Goal: Task Accomplishment & Management: Use online tool/utility

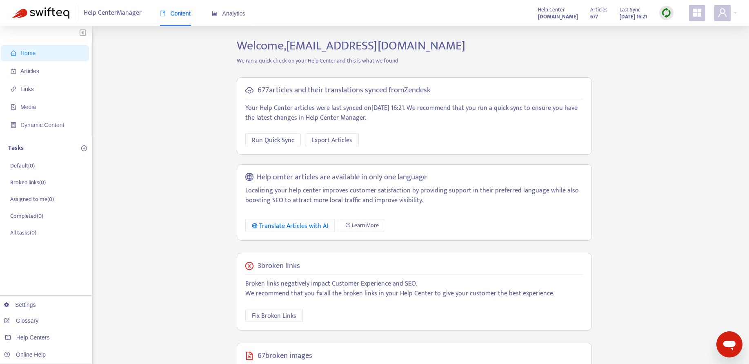
click at [199, 143] on div "Home Articles Links Media Dynamic Content Tasks Default ( 0 ) Broken links ( 0 …" at bounding box center [374, 278] width 725 height 481
click at [30, 70] on span "Articles" at bounding box center [29, 71] width 19 height 7
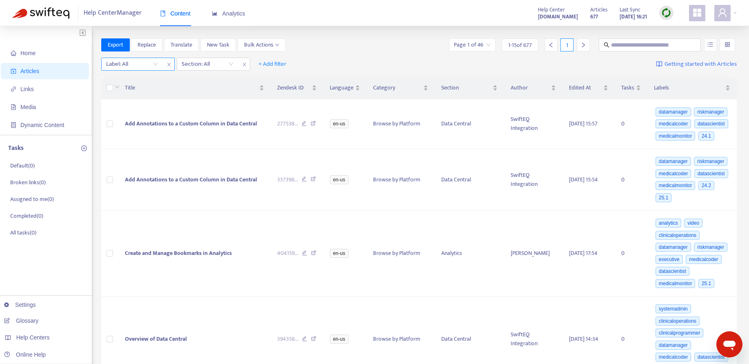
click at [169, 62] on icon "close" at bounding box center [169, 64] width 5 height 5
click at [169, 65] on icon "close" at bounding box center [168, 65] width 3 height 4
click at [112, 63] on span "+ Add filter" at bounding box center [123, 64] width 28 height 10
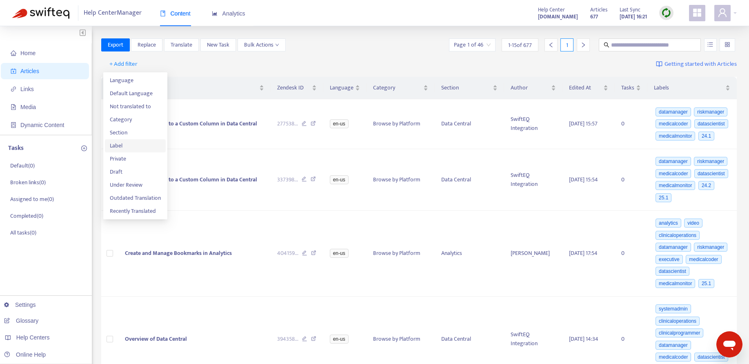
click at [110, 141] on span "Label" at bounding box center [135, 145] width 51 height 9
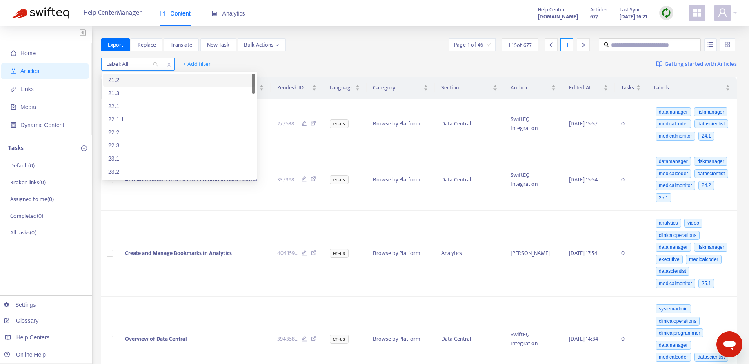
click at [134, 65] on div at bounding box center [127, 64] width 49 height 10
click at [117, 126] on div "25.1" at bounding box center [179, 129] width 142 height 9
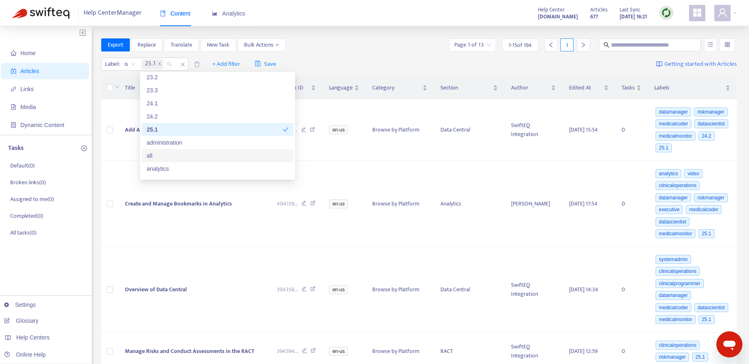
click at [158, 153] on div "all" at bounding box center [218, 155] width 142 height 9
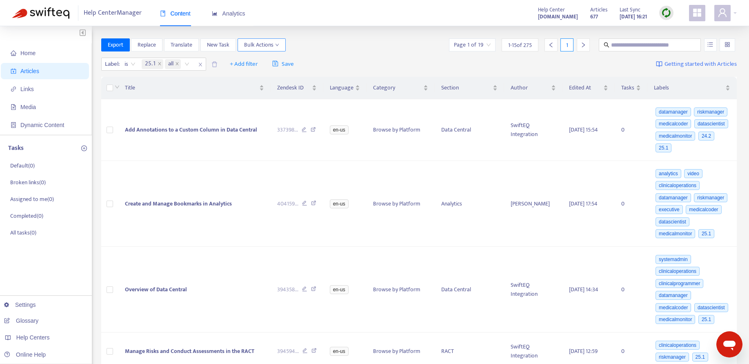
click at [252, 51] on button "Bulk Actions" at bounding box center [262, 44] width 48 height 13
click at [231, 60] on span "+ Add filter" at bounding box center [244, 64] width 28 height 10
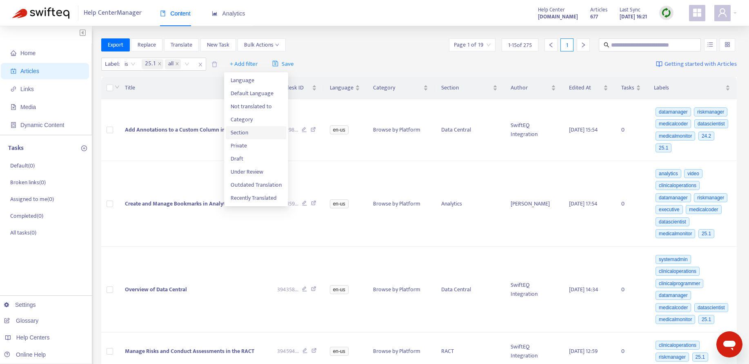
click at [241, 131] on span "Section" at bounding box center [256, 132] width 51 height 9
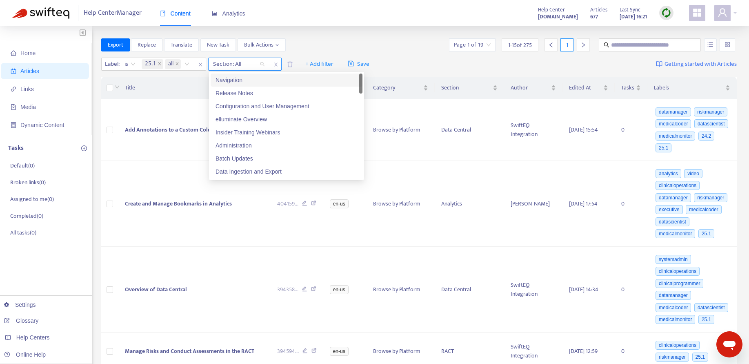
click at [259, 63] on div at bounding box center [234, 64] width 49 height 10
click at [358, 80] on div "Navigation" at bounding box center [287, 80] width 152 height 13
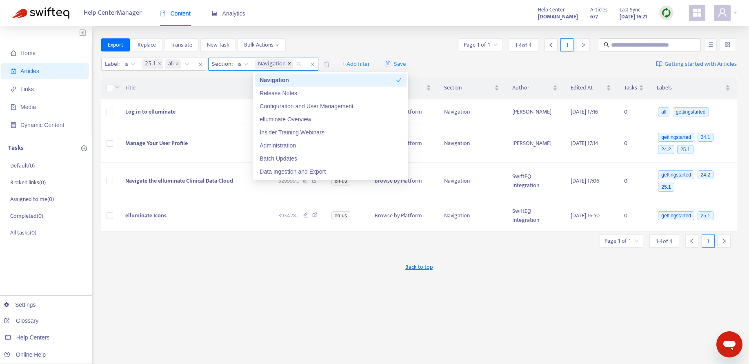
click at [291, 63] on icon "close" at bounding box center [289, 64] width 4 height 4
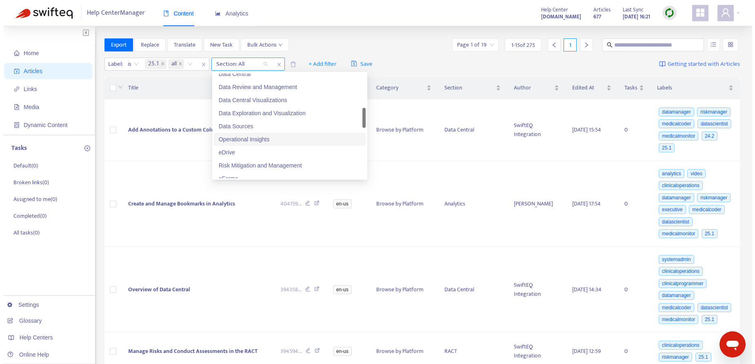
scroll to position [175, 0]
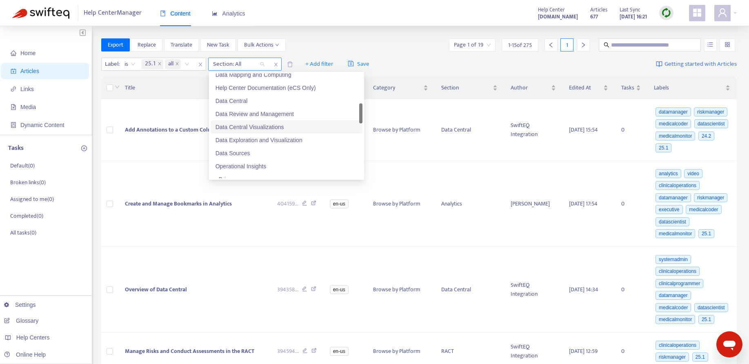
click at [253, 126] on div "Data Central Visualizations" at bounding box center [287, 127] width 142 height 9
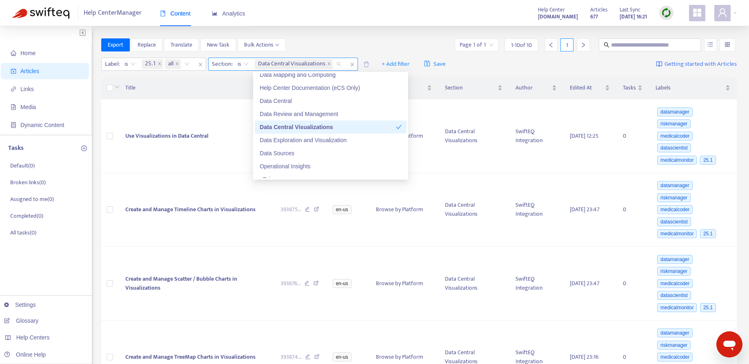
click at [400, 40] on div "Export Replace Translate New Task Bulk Actions Page 1 of 1 1 - 10 of 10 1" at bounding box center [419, 44] width 636 height 13
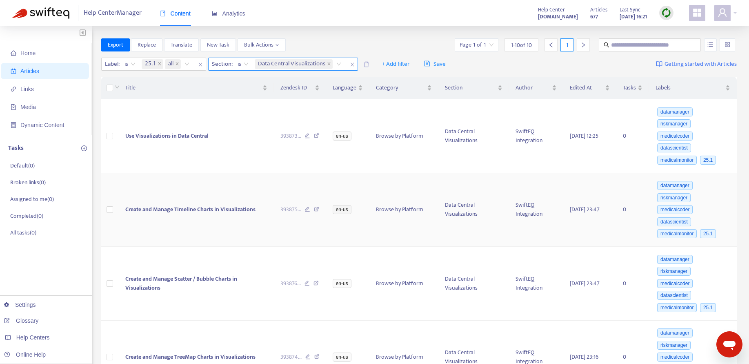
click at [106, 191] on td at bounding box center [110, 210] width 18 height 74
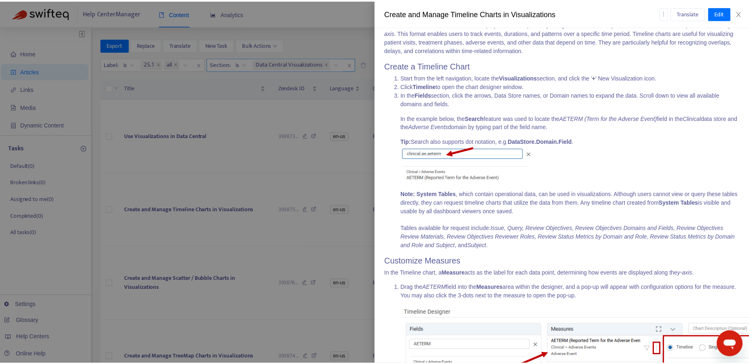
scroll to position [0, 0]
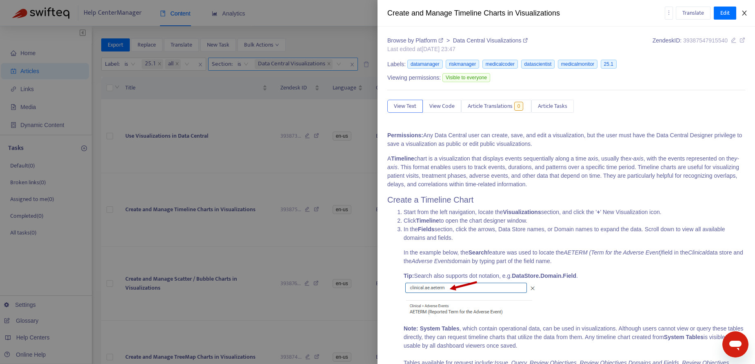
click at [744, 10] on icon "close" at bounding box center [745, 13] width 7 height 7
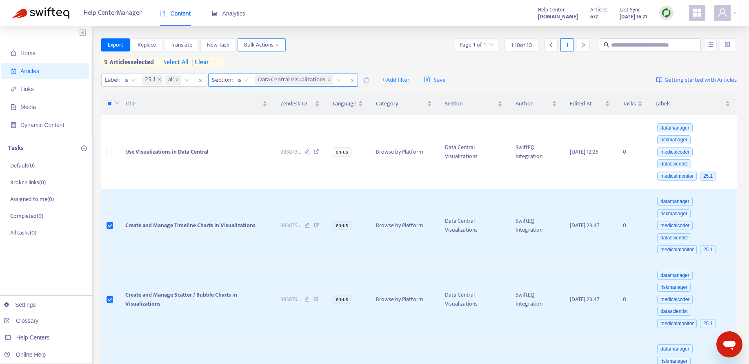
click at [279, 45] on icon "down" at bounding box center [276, 45] width 3 height 2
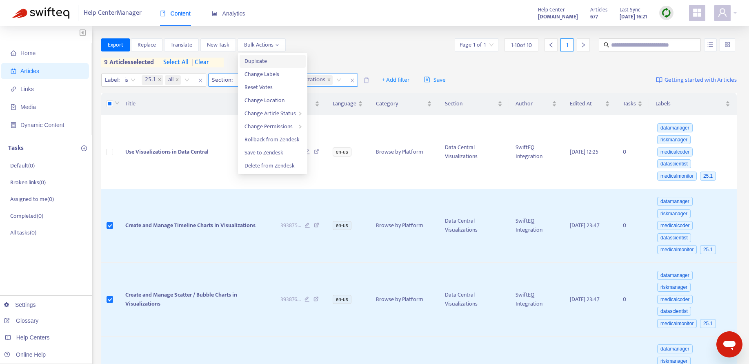
click at [259, 59] on span "Duplicate" at bounding box center [256, 60] width 22 height 9
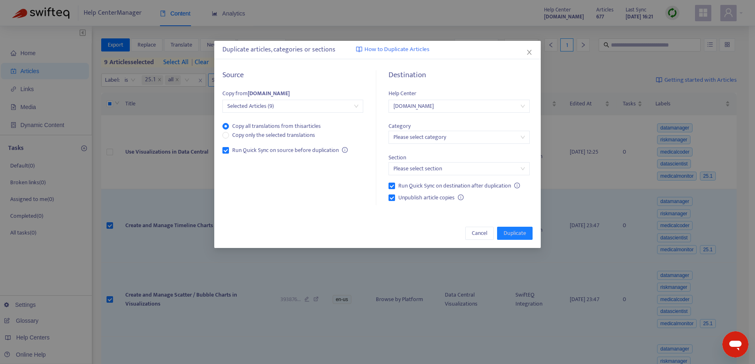
click at [421, 135] on input "search" at bounding box center [459, 137] width 131 height 12
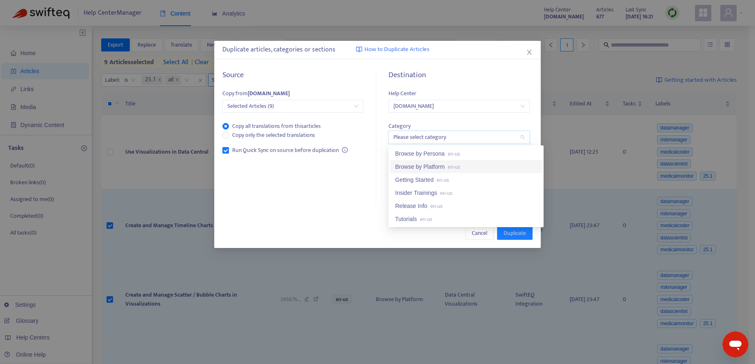
click at [423, 165] on div "Browse by Platform en-us" at bounding box center [466, 166] width 142 height 9
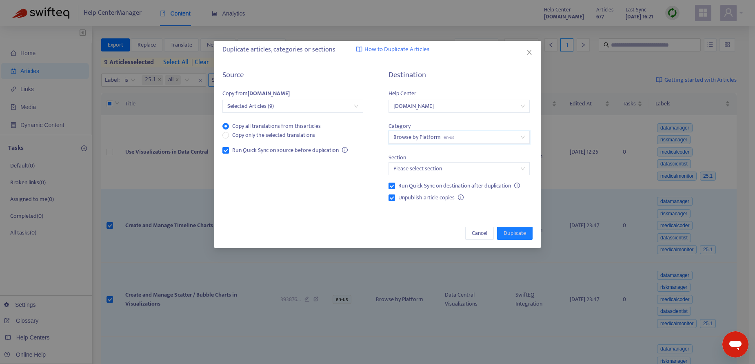
click at [443, 172] on input "search" at bounding box center [459, 169] width 131 height 12
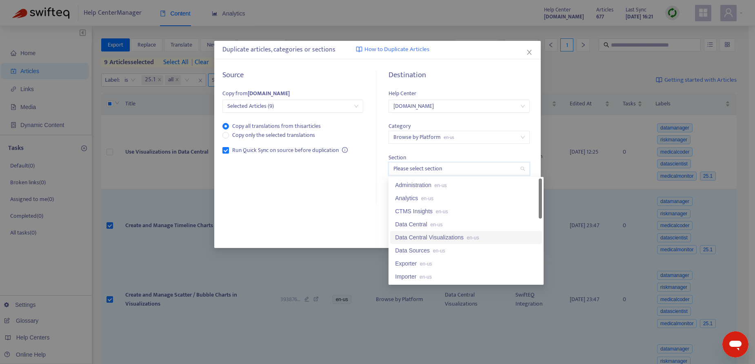
click at [431, 233] on div "Data Central Visualizations en-us" at bounding box center [466, 237] width 142 height 9
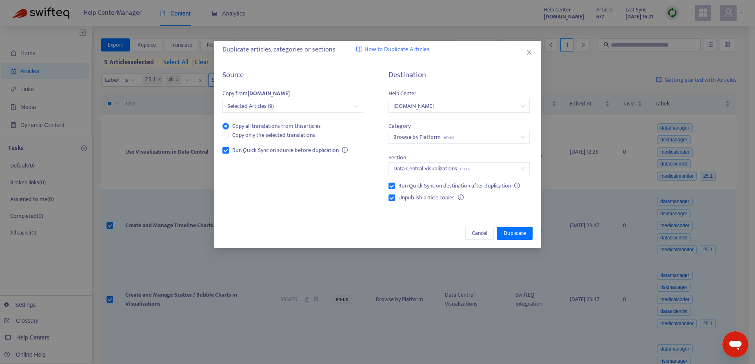
drag, startPoint x: 361, startPoint y: 160, endPoint x: 321, endPoint y: 191, distance: 50.1
click at [321, 191] on div "Source Copy from [DOMAIN_NAME] Selected Articles (9) Copy all translations from…" at bounding box center [298, 138] width 150 height 135
click at [517, 231] on span "Duplicate" at bounding box center [515, 233] width 22 height 9
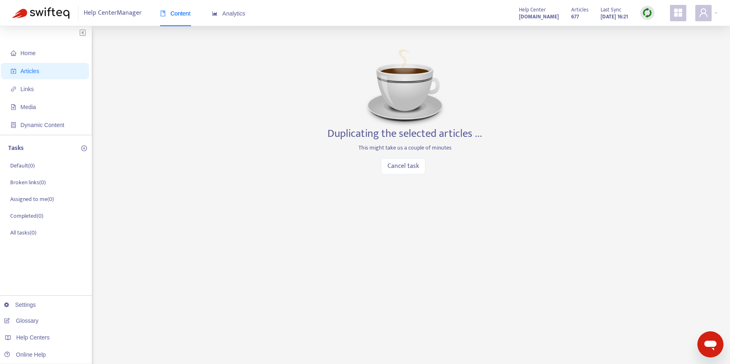
click at [229, 101] on div "Home Articles Links Media Dynamic Content Tasks Default ( 0 ) Broken links ( 0 …" at bounding box center [365, 277] width 706 height 478
click at [274, 178] on div "Home Articles Links Media Dynamic Content Tasks Default ( 0 ) Broken links ( 0 …" at bounding box center [365, 277] width 706 height 478
click at [243, 176] on div "Home Articles Links Media Dynamic Content Tasks Default ( 0 ) Broken links ( 0 …" at bounding box center [365, 277] width 706 height 478
click at [296, 209] on div "Home Articles Links Media Dynamic Content Tasks Default ( 0 ) Broken links ( 0 …" at bounding box center [365, 277] width 706 height 478
